Goal: Task Accomplishment & Management: Manage account settings

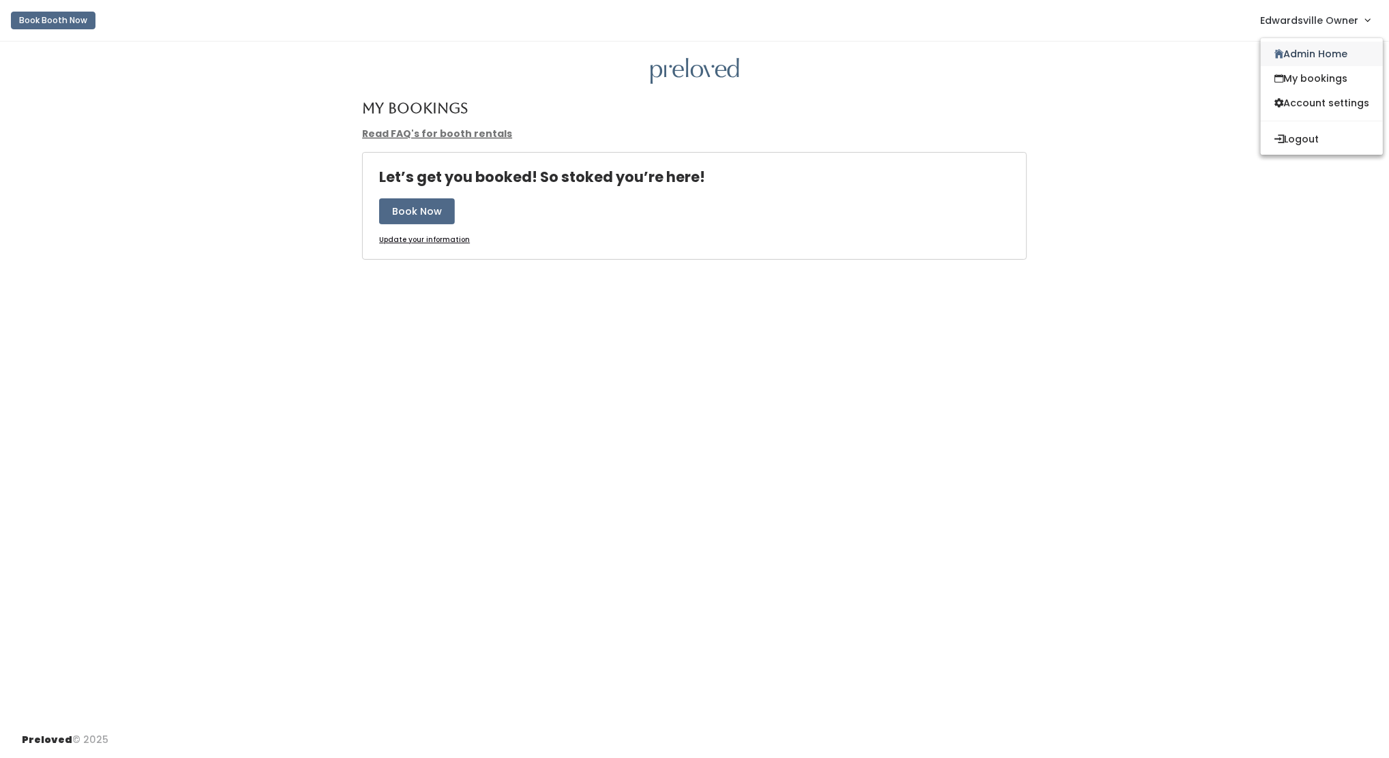
click at [1327, 55] on link "Admin Home" at bounding box center [1321, 54] width 122 height 25
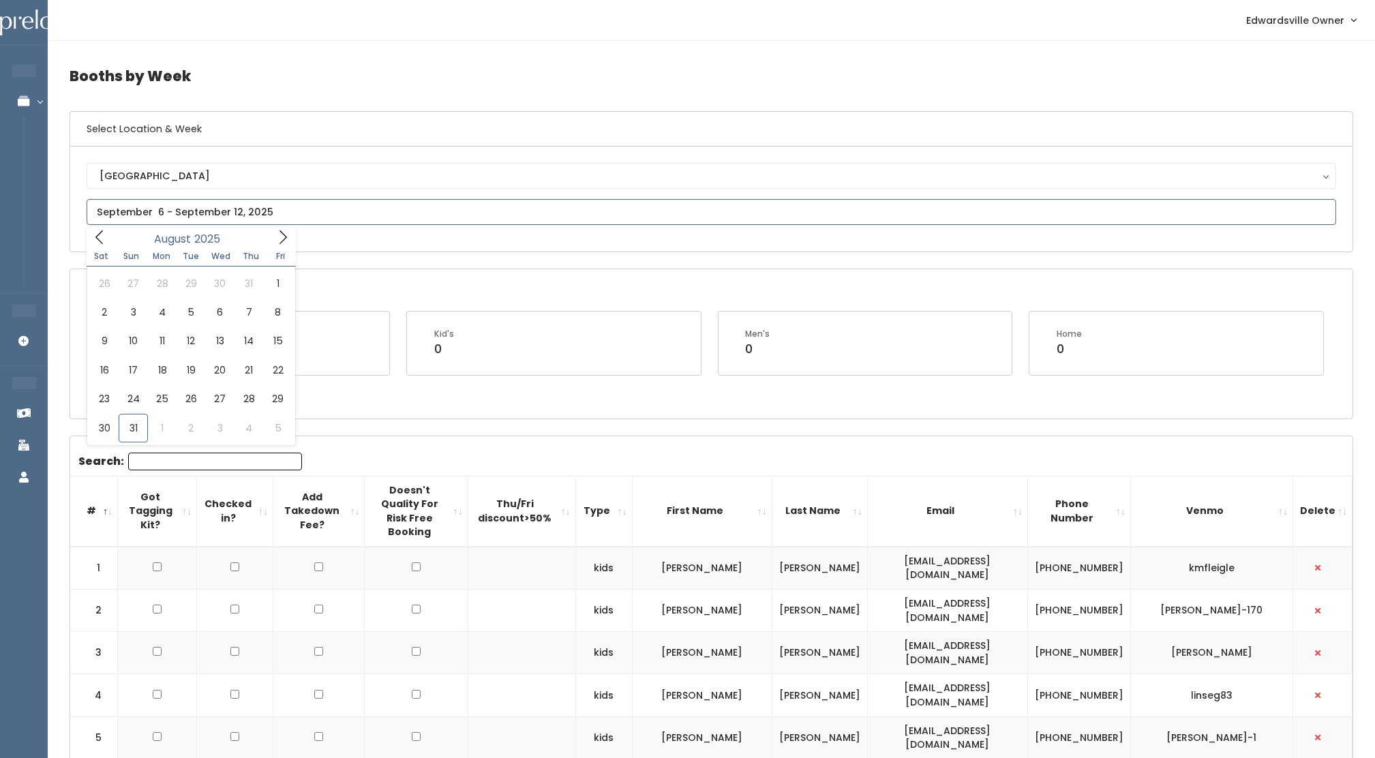
click at [246, 221] on input "text" at bounding box center [712, 212] width 1250 height 26
type input "August 30 to September 5"
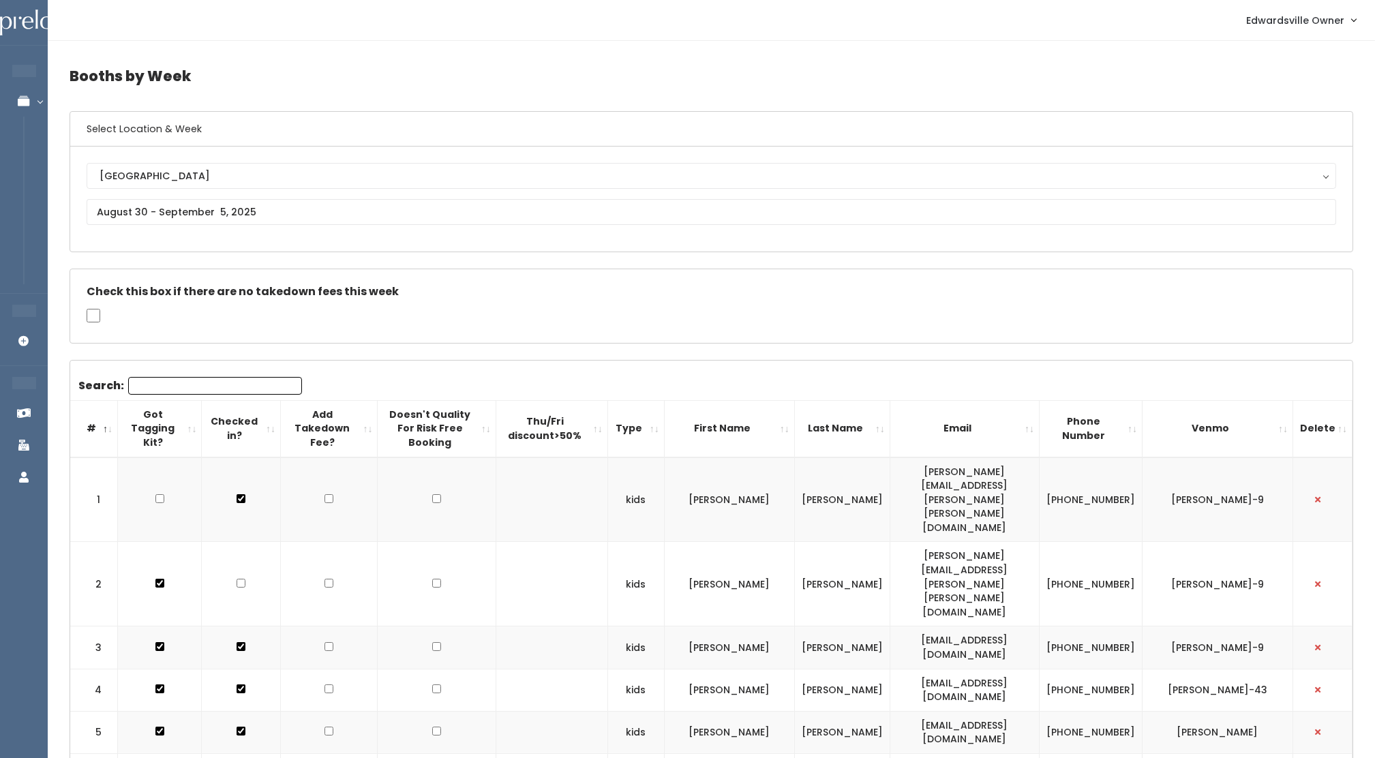
scroll to position [135, 0]
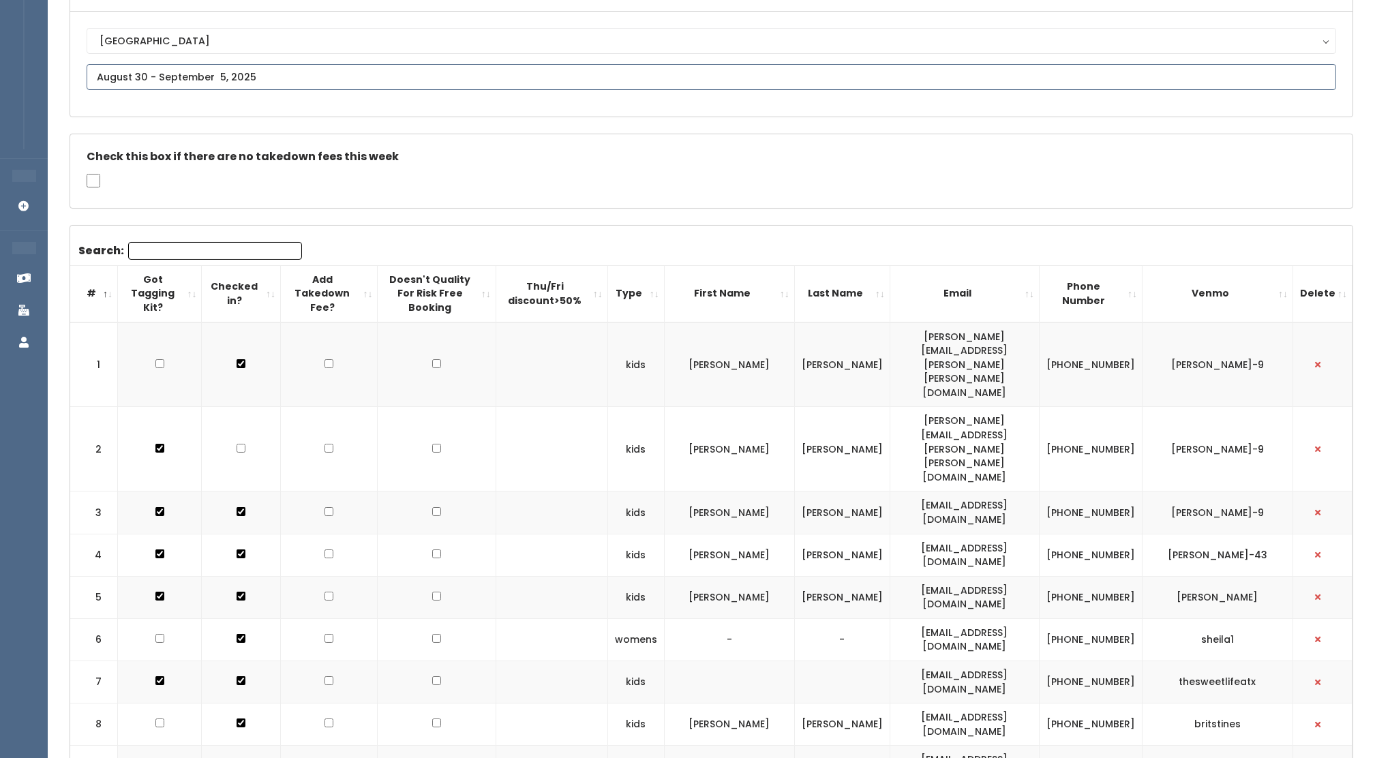
click at [258, 74] on input "text" at bounding box center [712, 77] width 1250 height 26
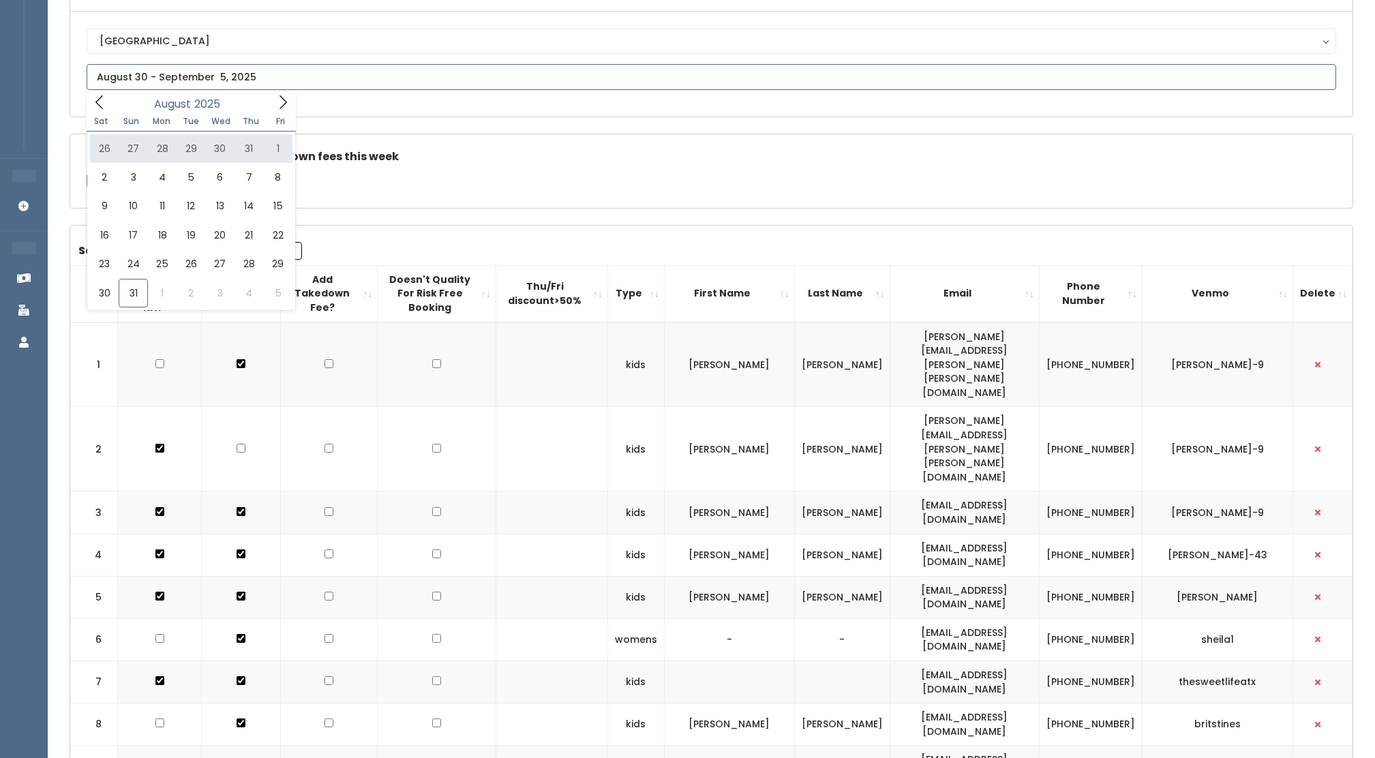
click at [280, 107] on icon at bounding box center [282, 102] width 15 height 15
type input "September 6 to September 12"
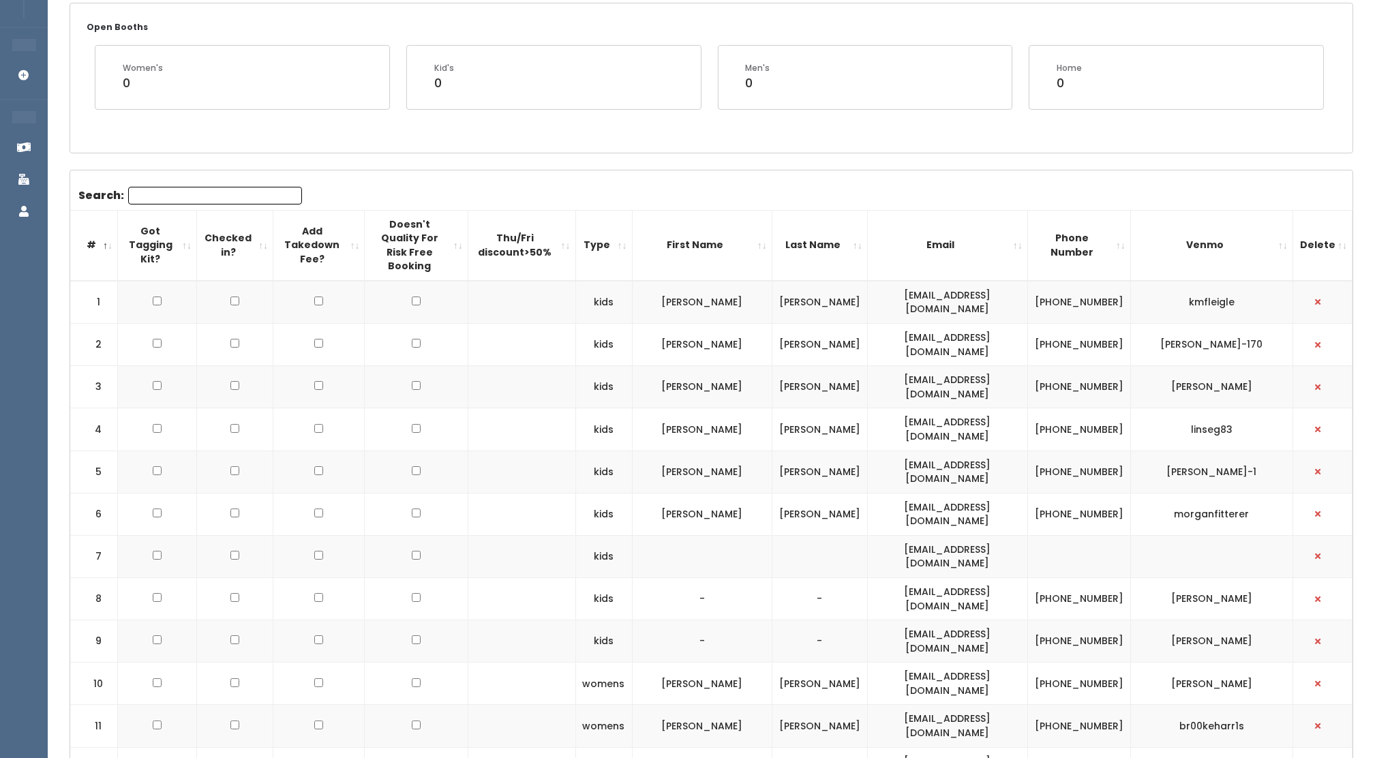
scroll to position [289, 0]
